Goal: Answer question/provide support: Share knowledge or assist other users

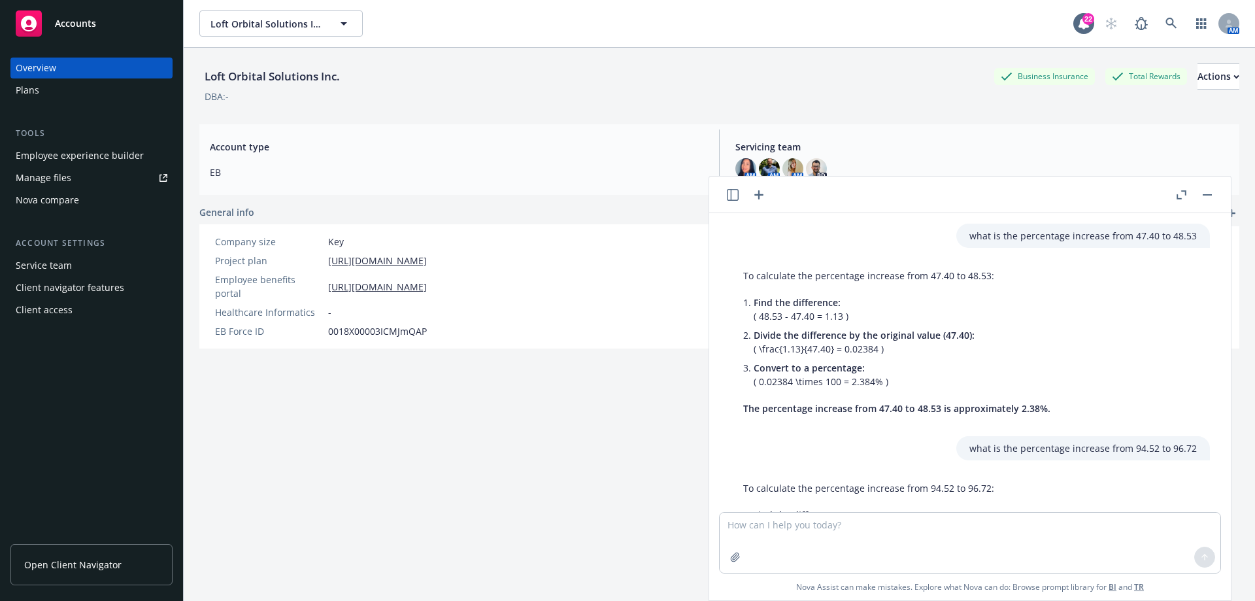
scroll to position [87, 0]
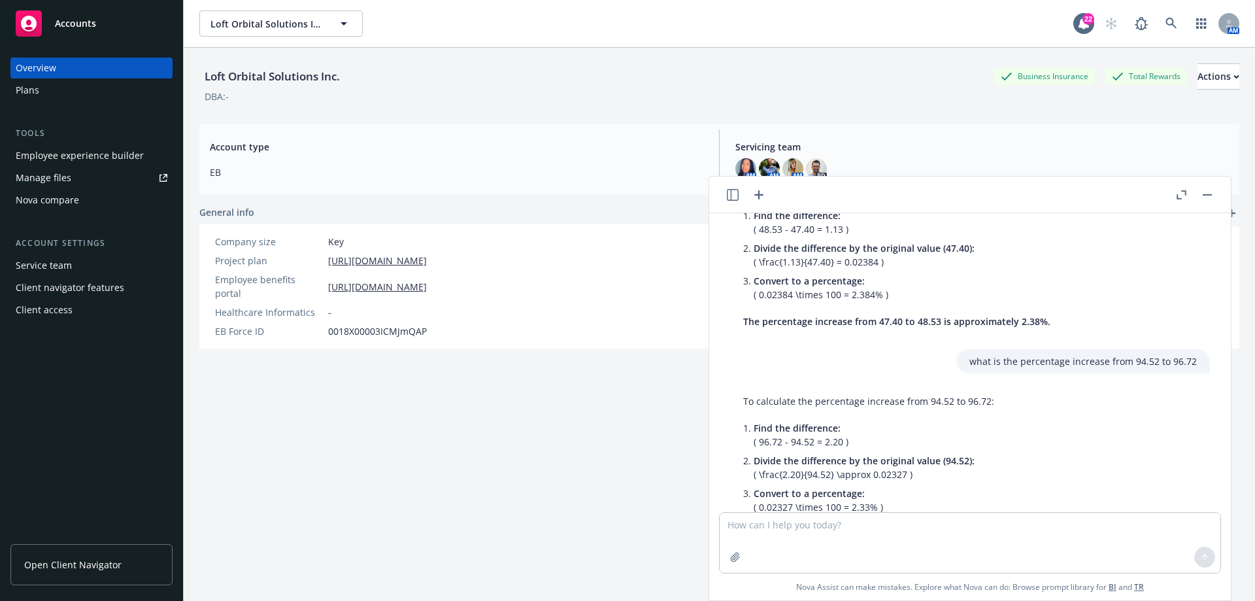
click at [759, 196] on icon "button" at bounding box center [758, 194] width 9 height 9
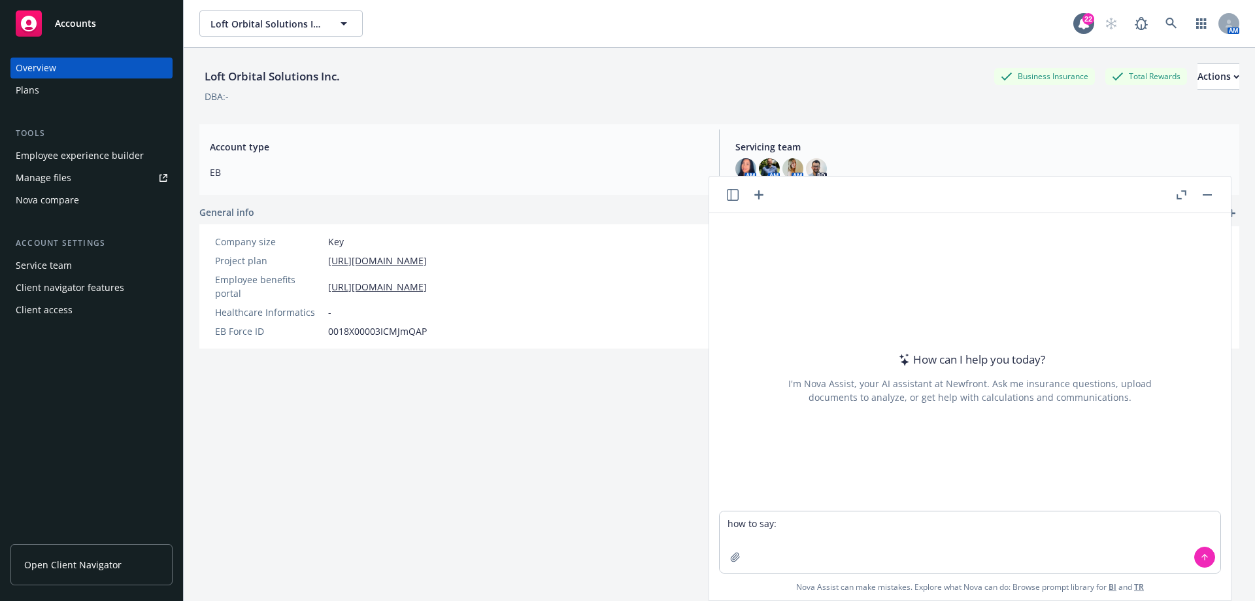
type textarea "how to say: The member should be able to un-enroll herself and her dependents (…"
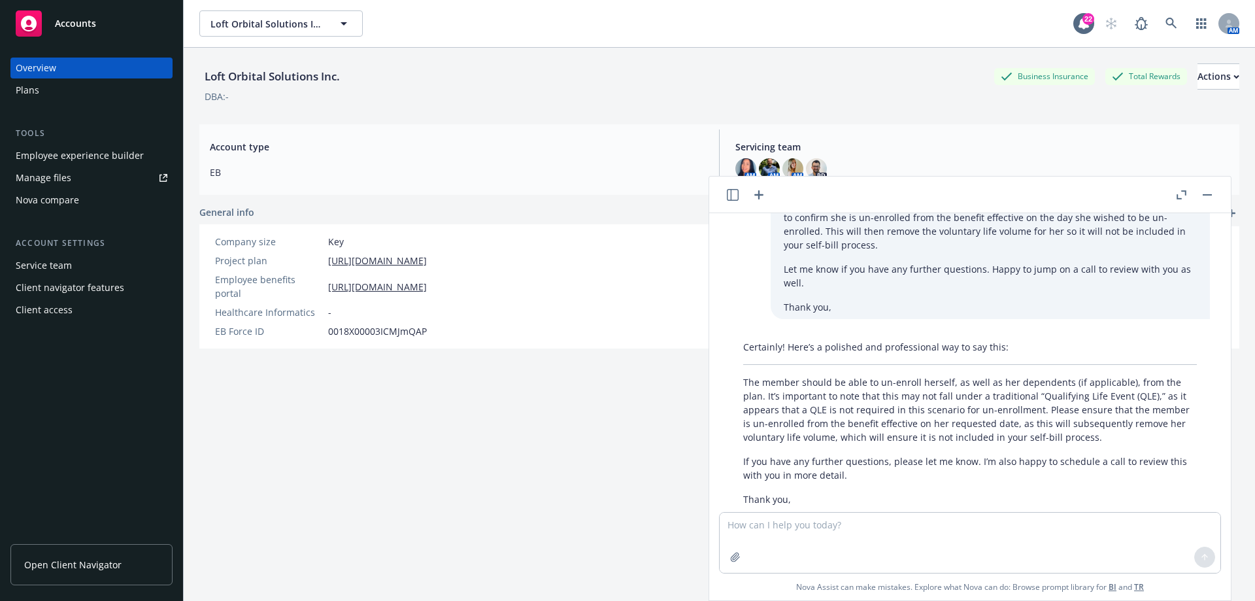
scroll to position [88, 0]
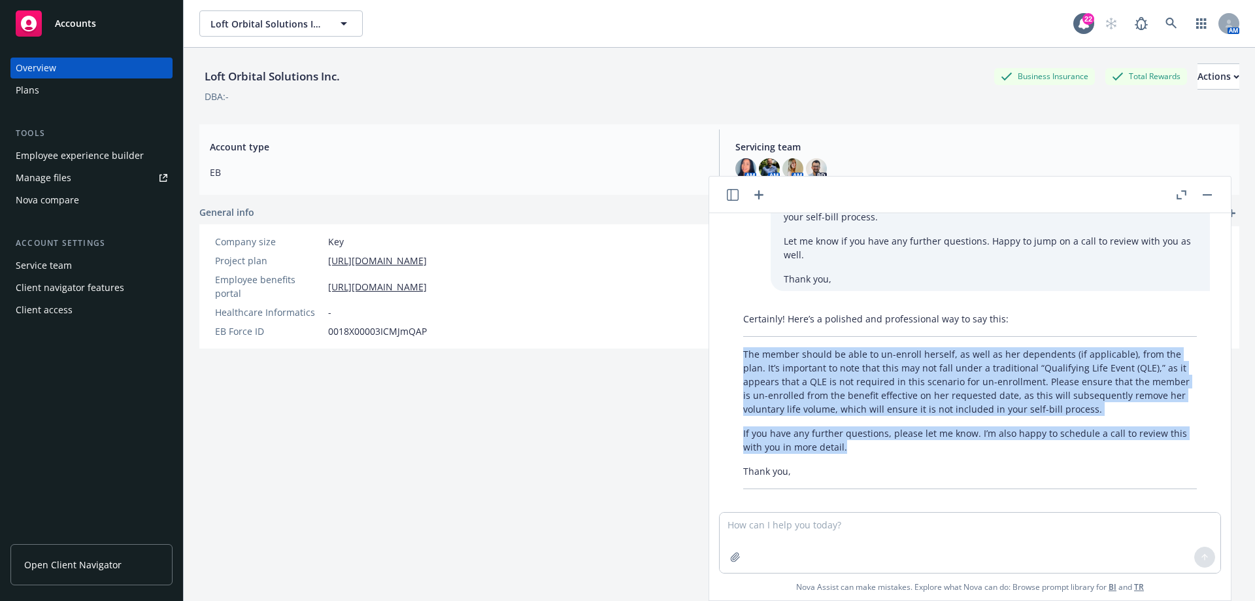
drag, startPoint x: 738, startPoint y: 335, endPoint x: 851, endPoint y: 437, distance: 151.3
click at [851, 437] on div "Certainly! Here’s a polished and professional way to say this: The member shoul…" at bounding box center [970, 400] width 480 height 188
copy div "The member should be able to un-enroll herself, as well as her dependents (if a…"
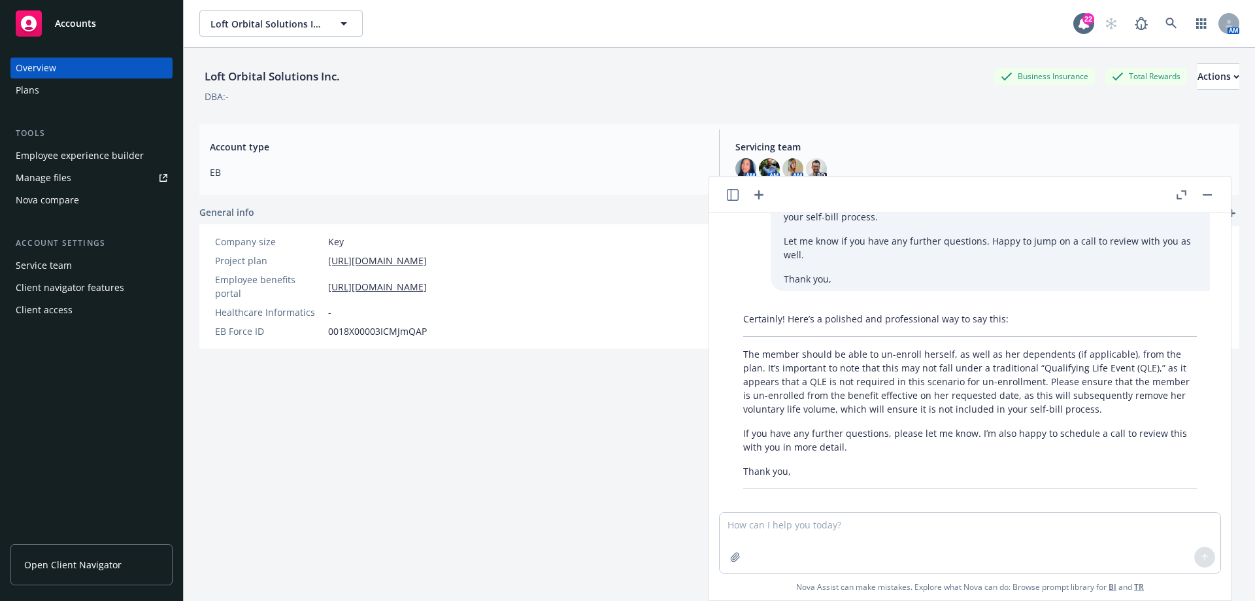
click at [754, 91] on div "DBA: -" at bounding box center [719, 97] width 1040 height 14
